Goal: Information Seeking & Learning: Learn about a topic

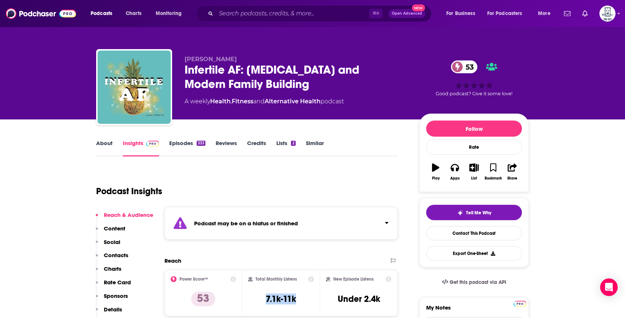
drag, startPoint x: 301, startPoint y: 300, endPoint x: 259, endPoint y: 300, distance: 41.7
click at [259, 300] on div "Total Monthly Listens 7.1k-11k" at bounding box center [281, 293] width 66 height 34
copy h3 "7.1k-11k"
click at [185, 142] on link "Episodes 333" at bounding box center [187, 147] width 36 height 17
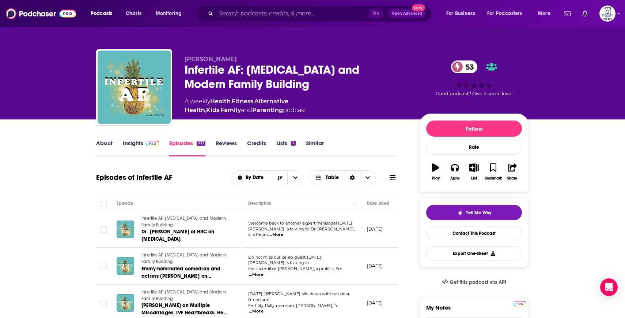
click at [126, 141] on link "Insights" at bounding box center [141, 147] width 36 height 17
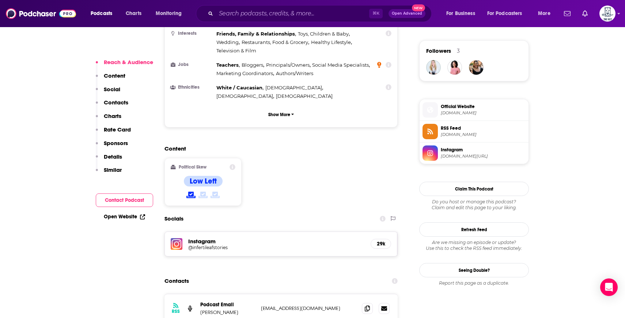
scroll to position [593, 0]
